Goal: Task Accomplishment & Management: Manage account settings

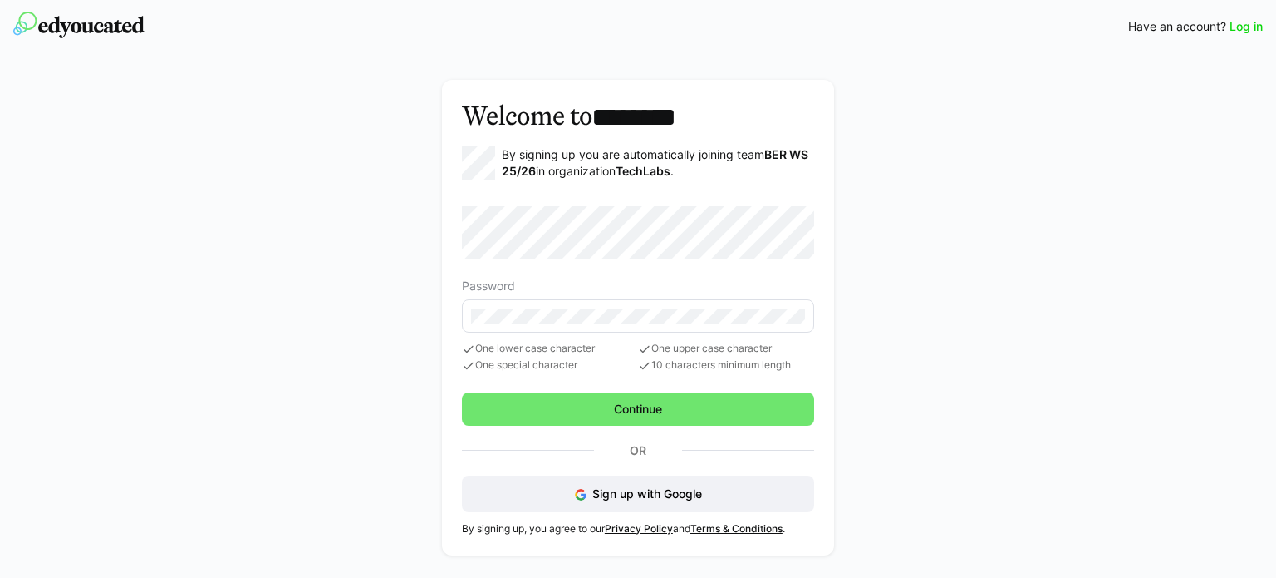
click at [1256, 34] on link "Log in" at bounding box center [1246, 26] width 33 height 17
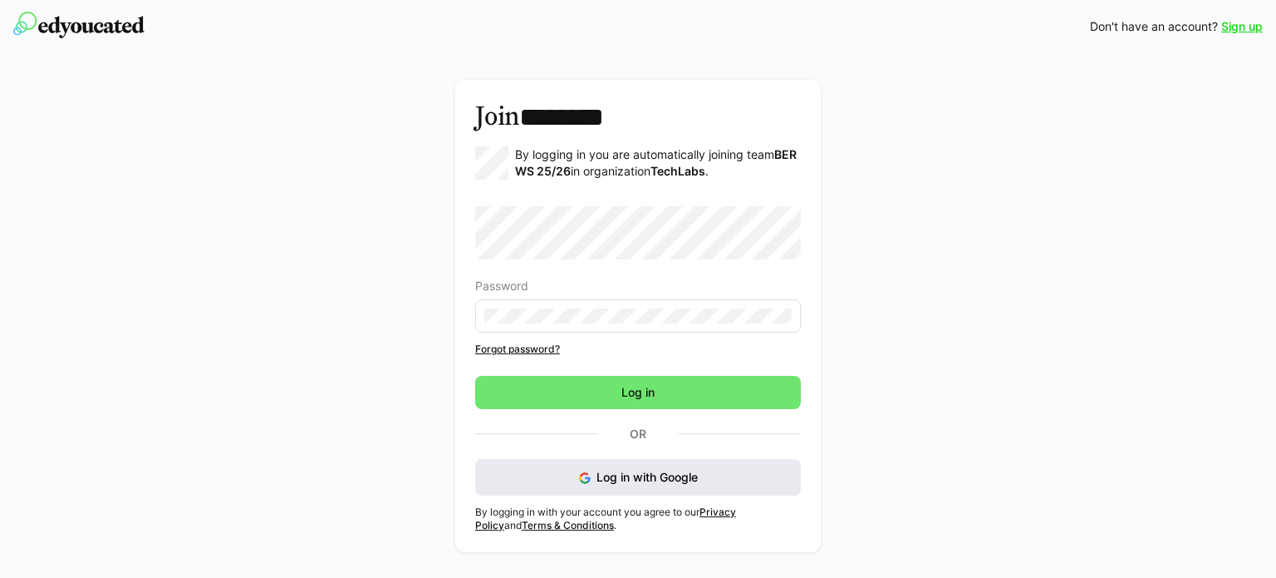
click at [625, 477] on span "Log in with Google" at bounding box center [647, 476] width 101 height 14
